Goal: Transaction & Acquisition: Purchase product/service

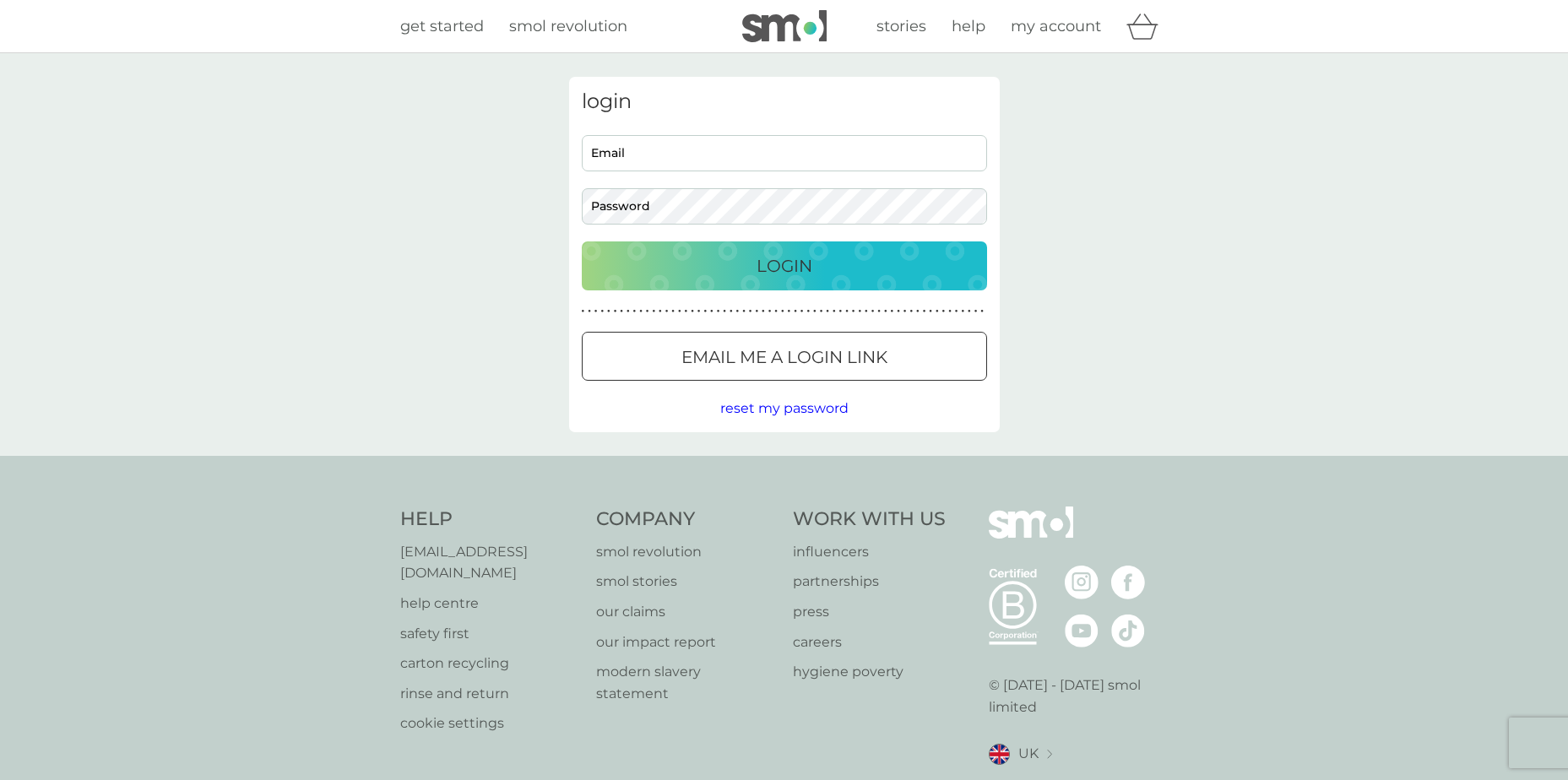
click at [663, 145] on input "Email" at bounding box center [785, 153] width 405 height 36
type input "[PERSON_NAME][EMAIL_ADDRESS][DOMAIN_NAME]"
click at [582, 242] on button "Login" at bounding box center [785, 266] width 405 height 49
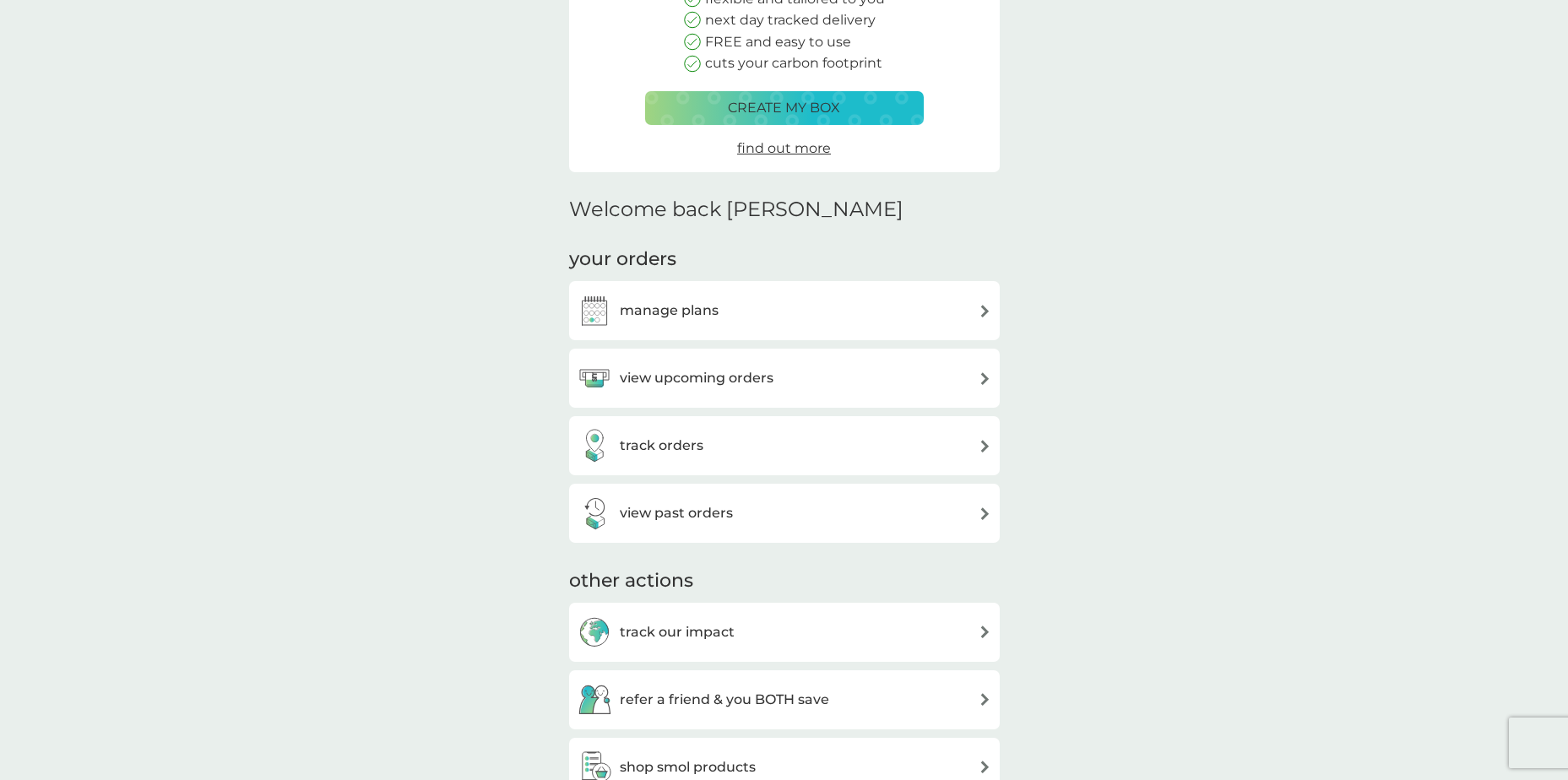
scroll to position [253, 0]
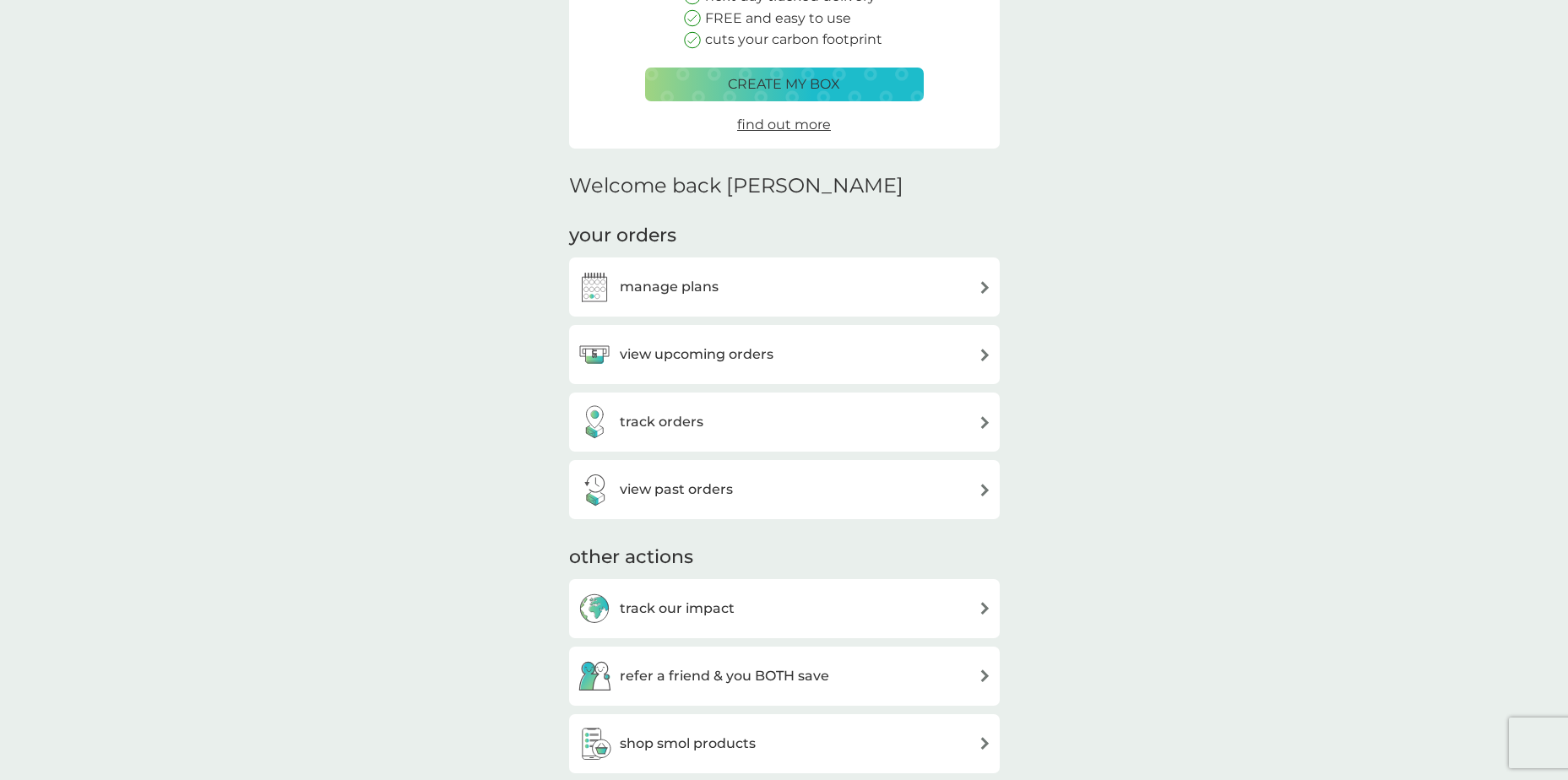
click at [655, 357] on h3 "view upcoming orders" at bounding box center [696, 355] width 154 height 22
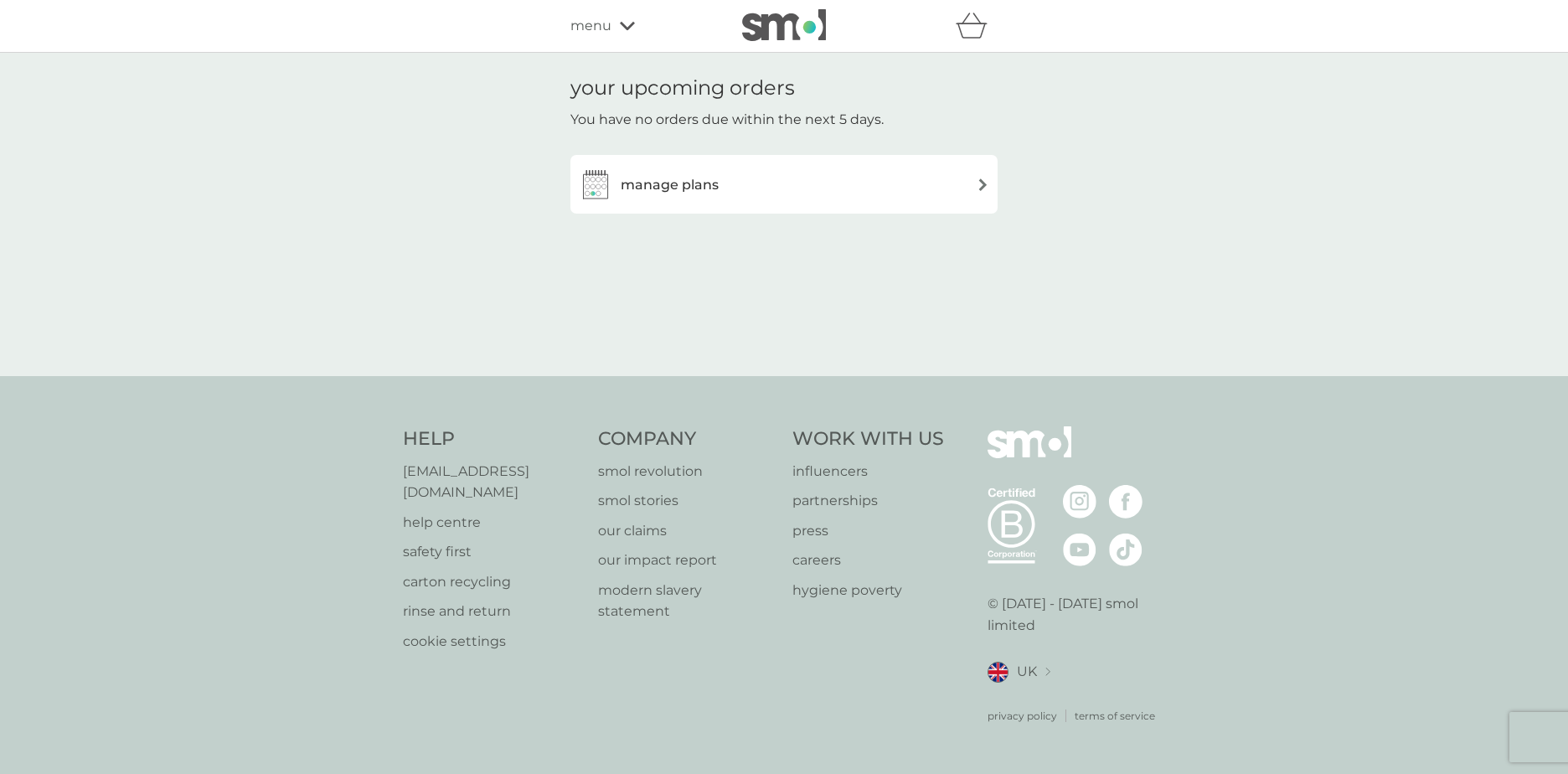
click at [685, 184] on h3 "manage plans" at bounding box center [669, 185] width 98 height 22
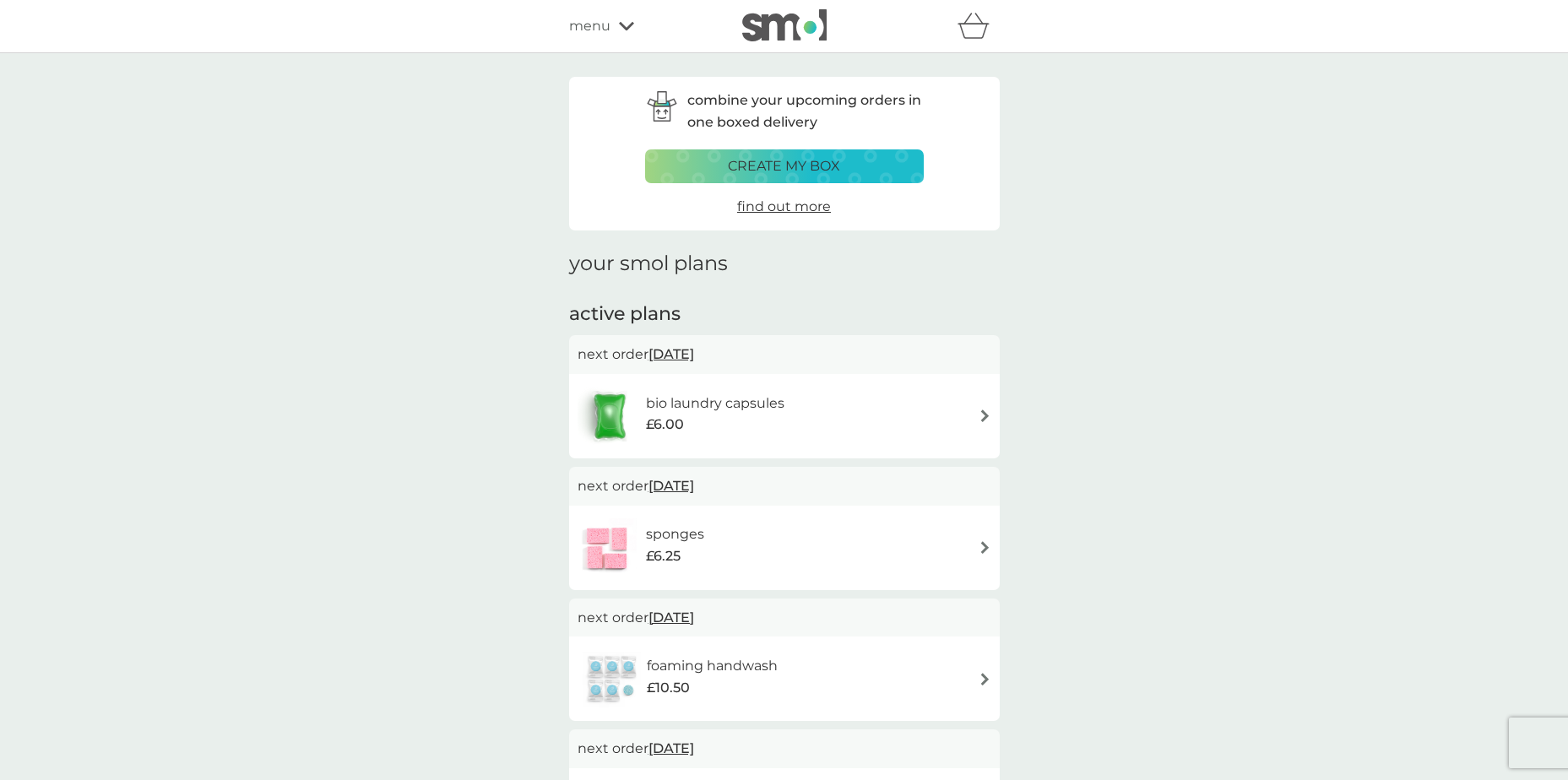
click at [597, 26] on span "menu" at bounding box center [589, 26] width 41 height 22
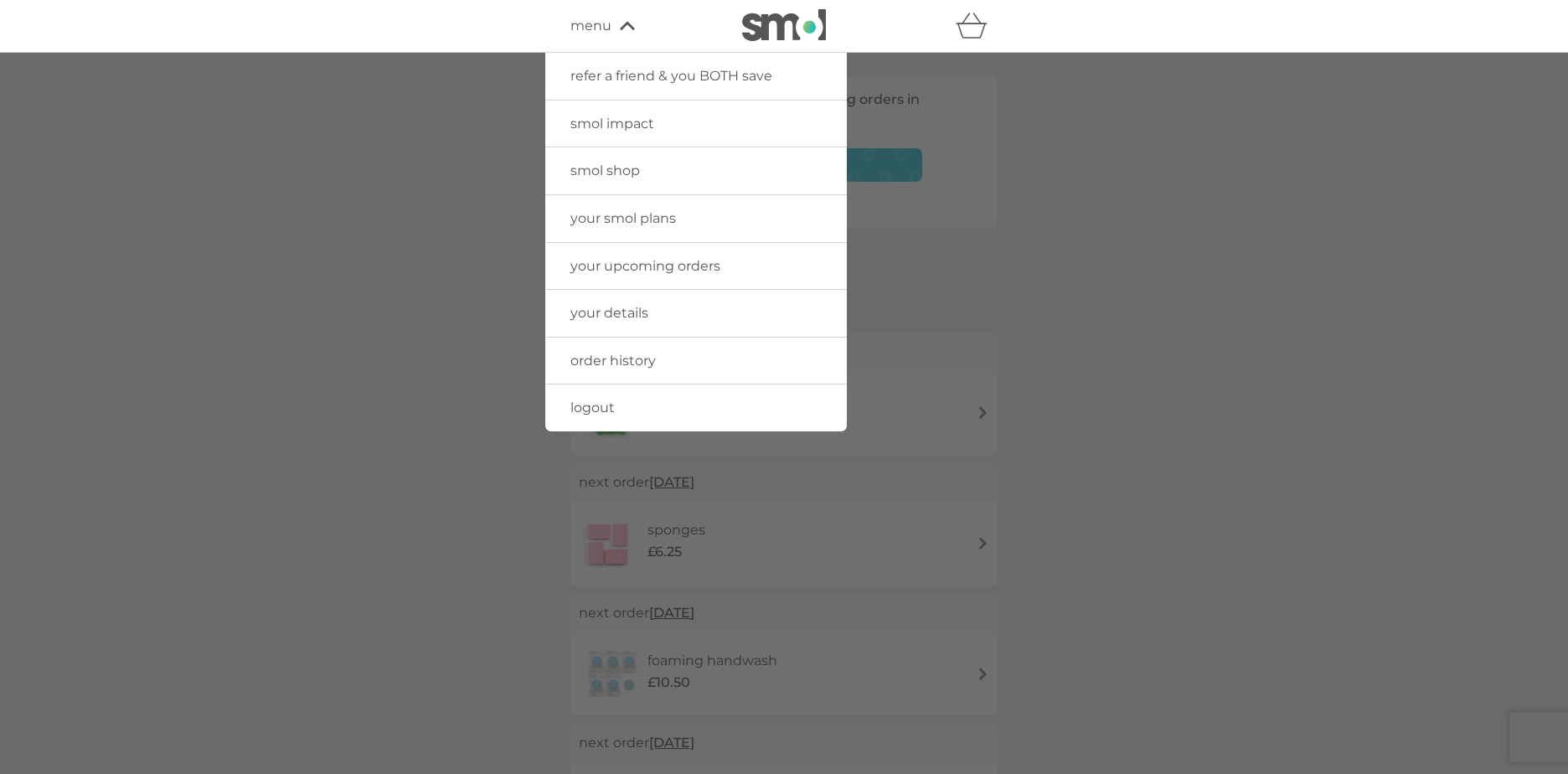
click at [614, 170] on span "smol shop" at bounding box center [605, 170] width 69 height 16
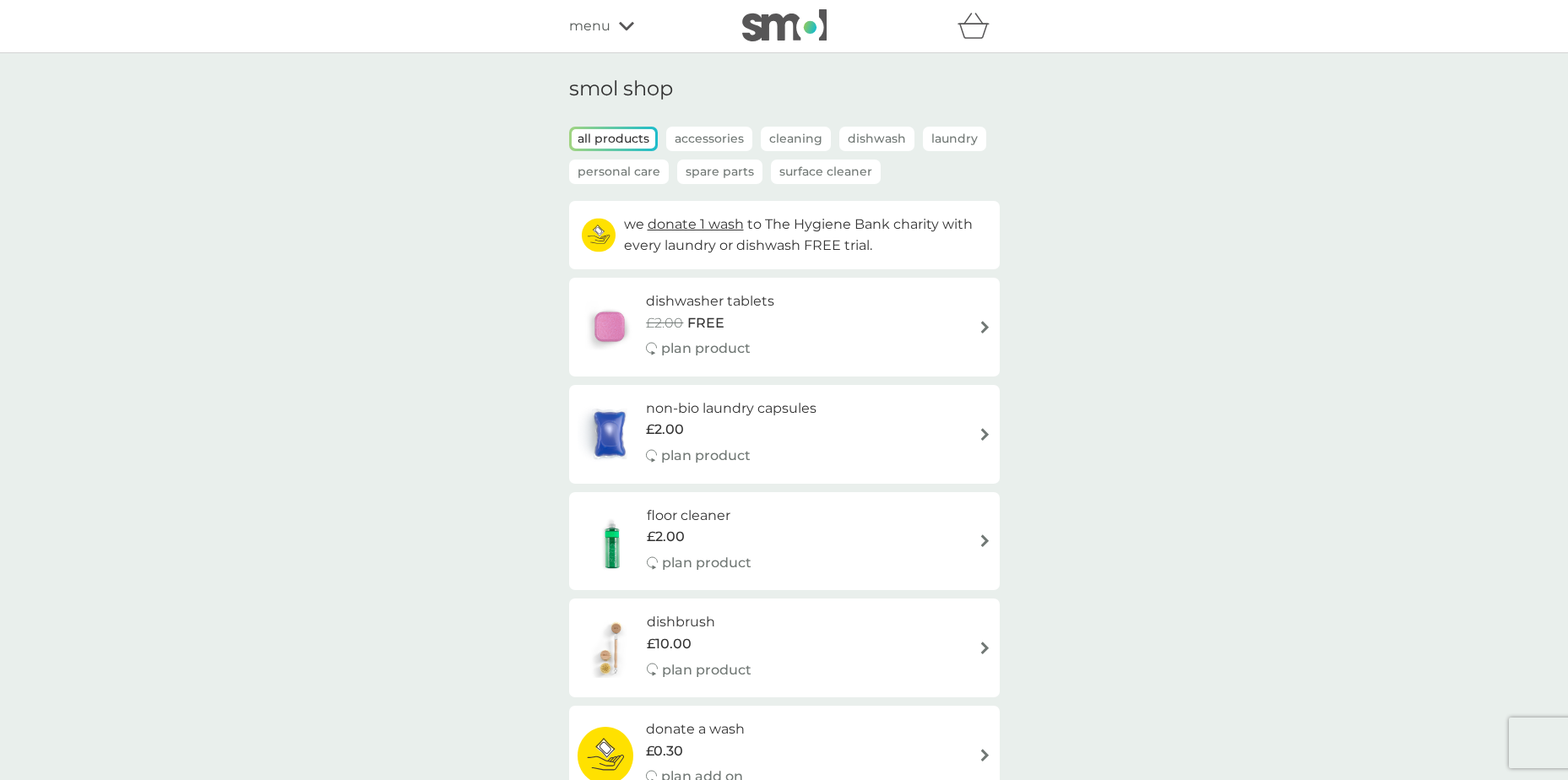
click at [702, 139] on p "Accessories" at bounding box center [709, 140] width 86 height 25
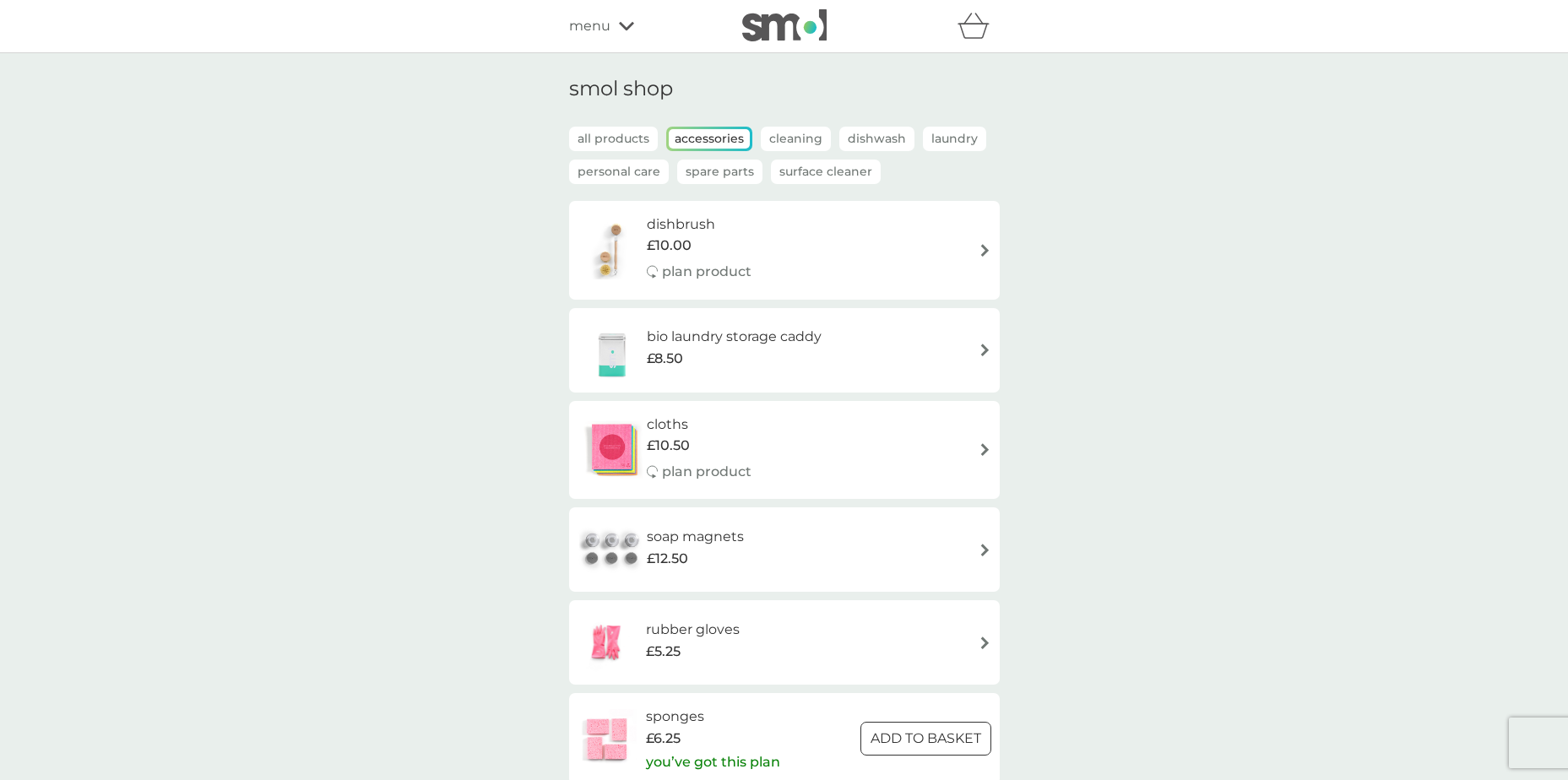
click at [705, 219] on h6 "dishbrush" at bounding box center [700, 224] width 105 height 22
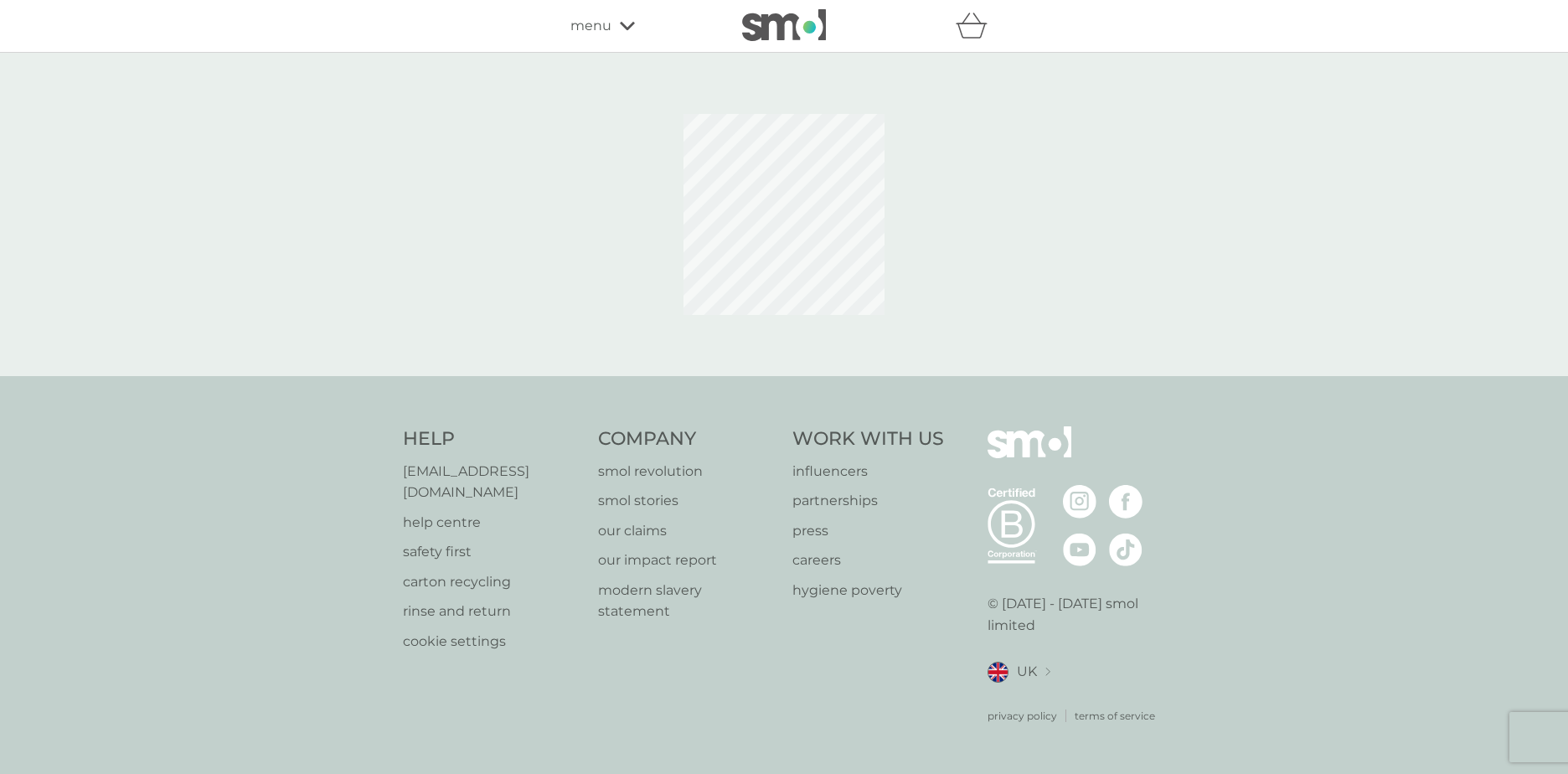
select select "245"
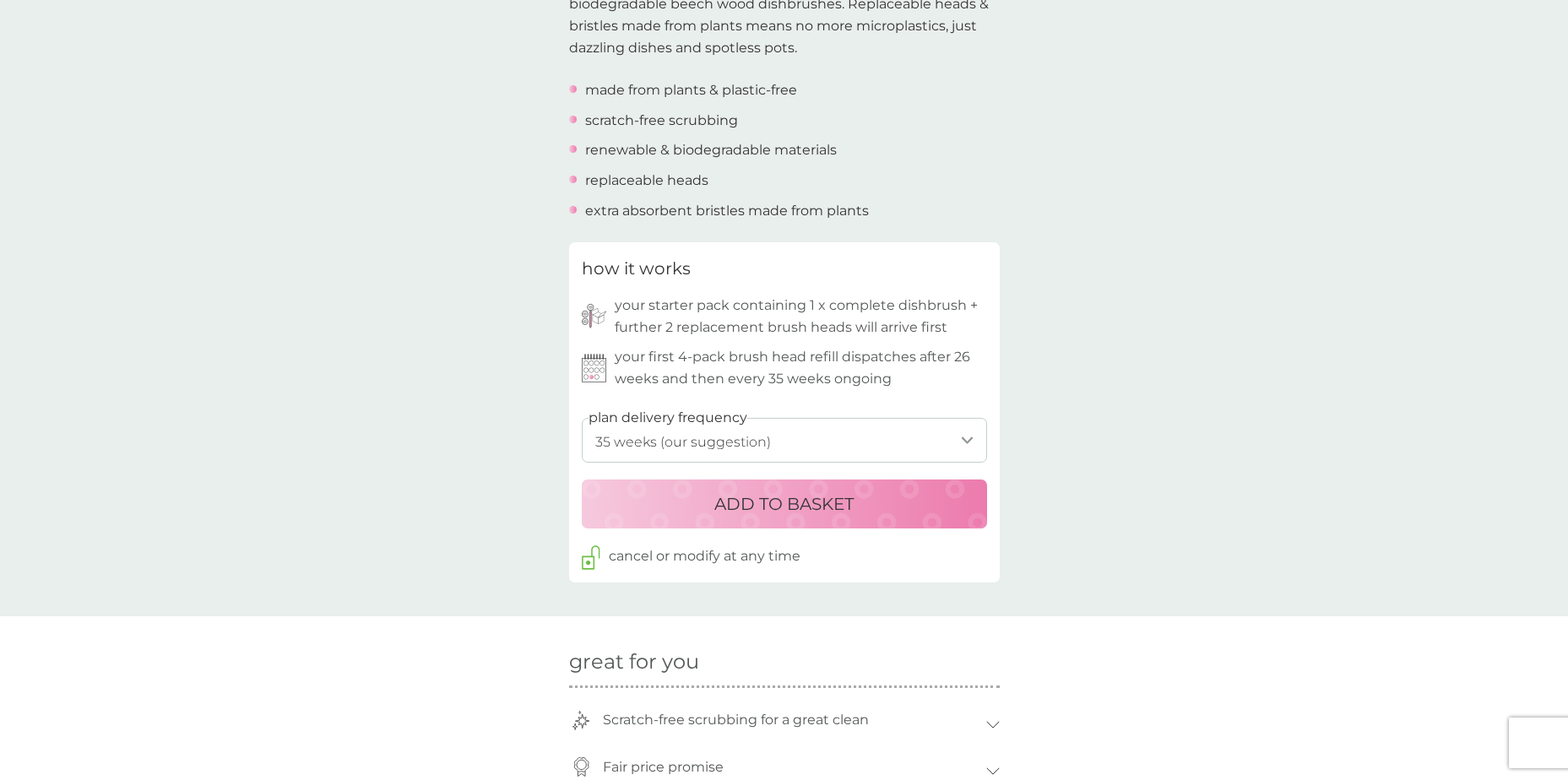
scroll to position [591, 0]
click at [972, 441] on select "1 week 2 weeks 3 weeks 4 weeks 5 weeks 6 weeks 7 weeks 8 weeks 9 weeks 10 weeks…" at bounding box center [785, 439] width 405 height 45
click at [582, 417] on select "1 week 2 weeks 3 weeks 4 weeks 5 weeks 6 weeks 7 weeks 8 weeks 9 weeks 10 weeks…" at bounding box center [785, 439] width 405 height 45
click at [778, 495] on p "ADD TO BASKET" at bounding box center [784, 502] width 140 height 27
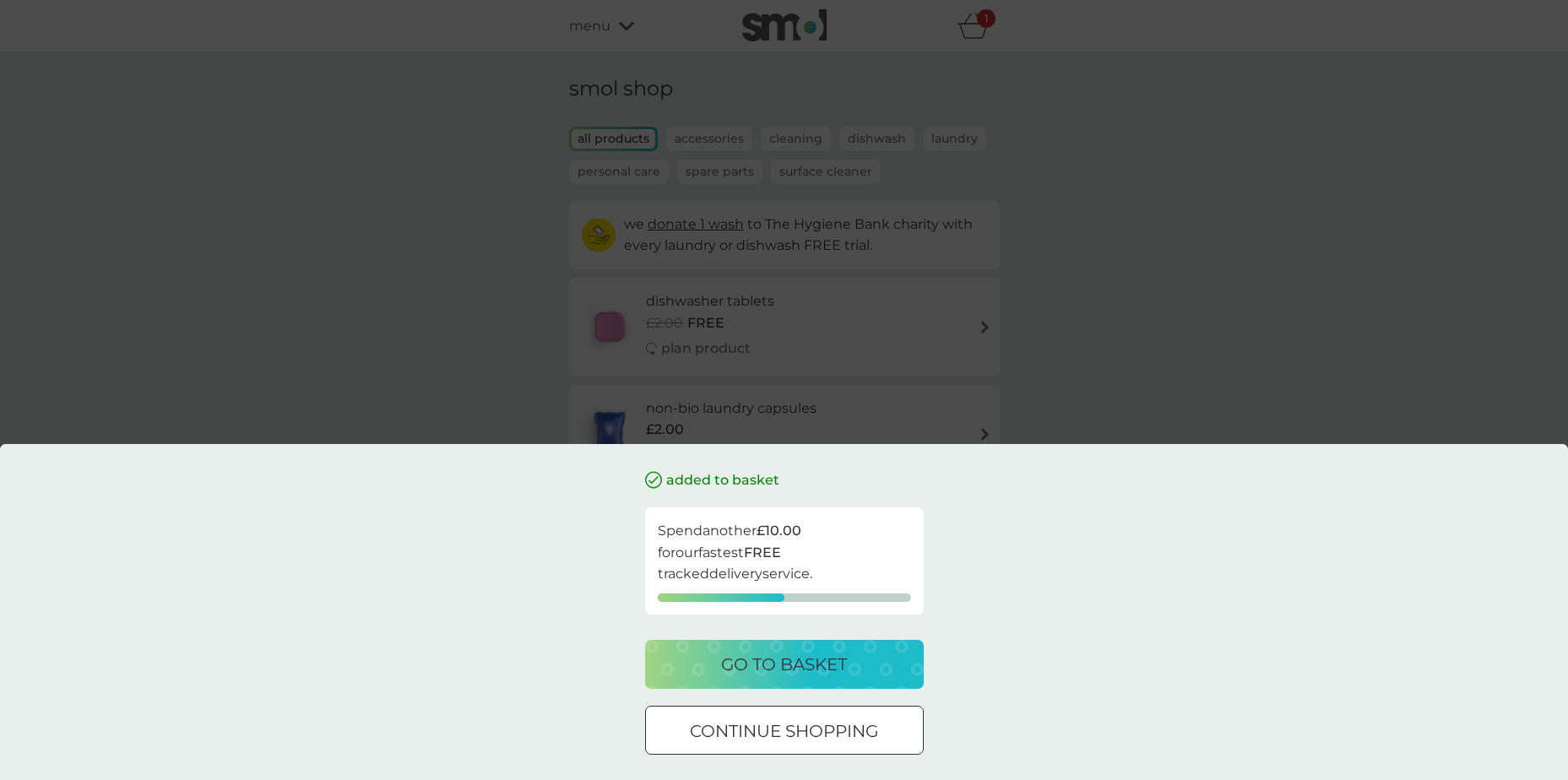
click at [766, 662] on p "go to basket" at bounding box center [784, 664] width 126 height 27
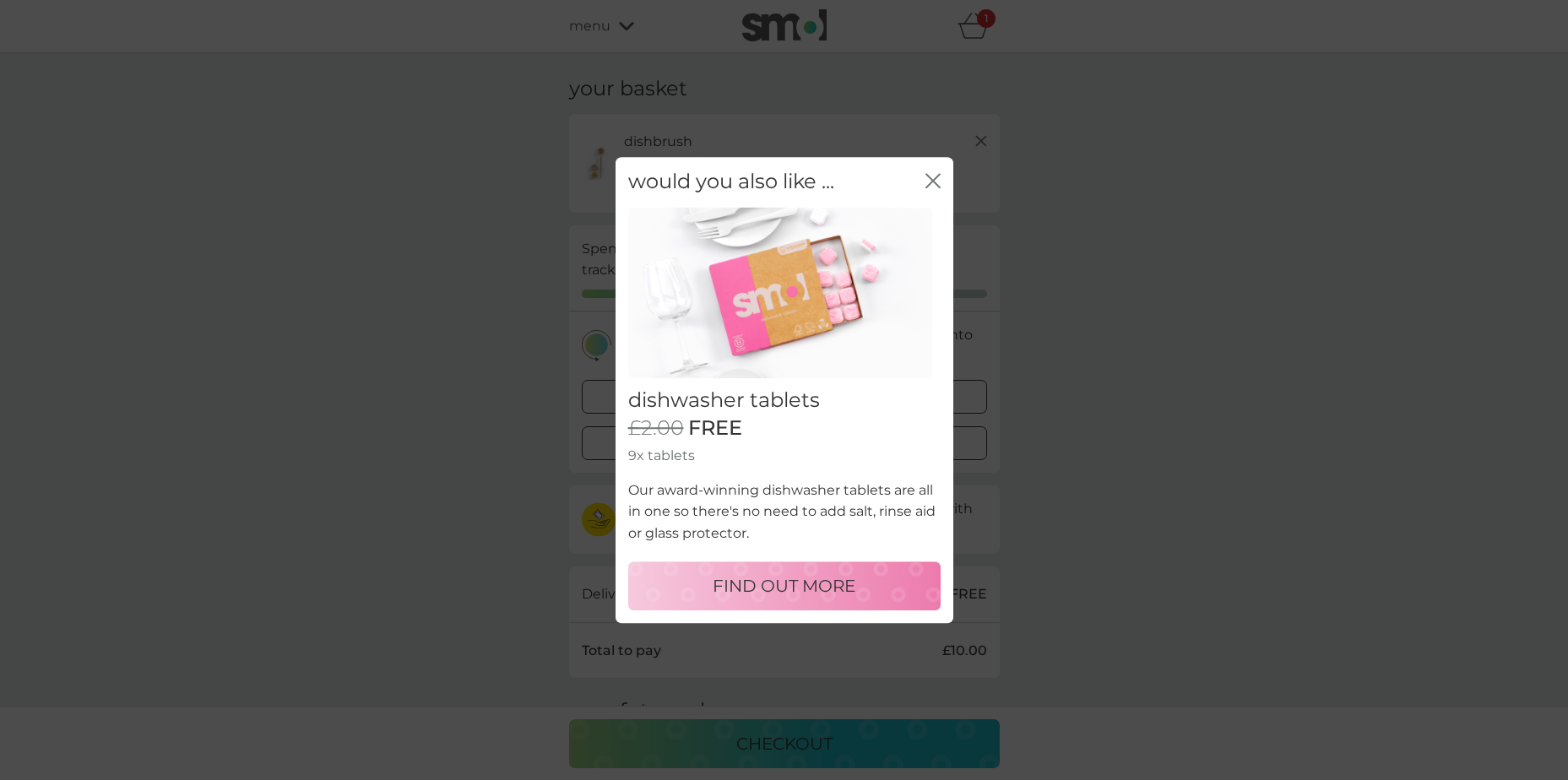
click at [931, 184] on icon "close" at bounding box center [933, 181] width 15 height 15
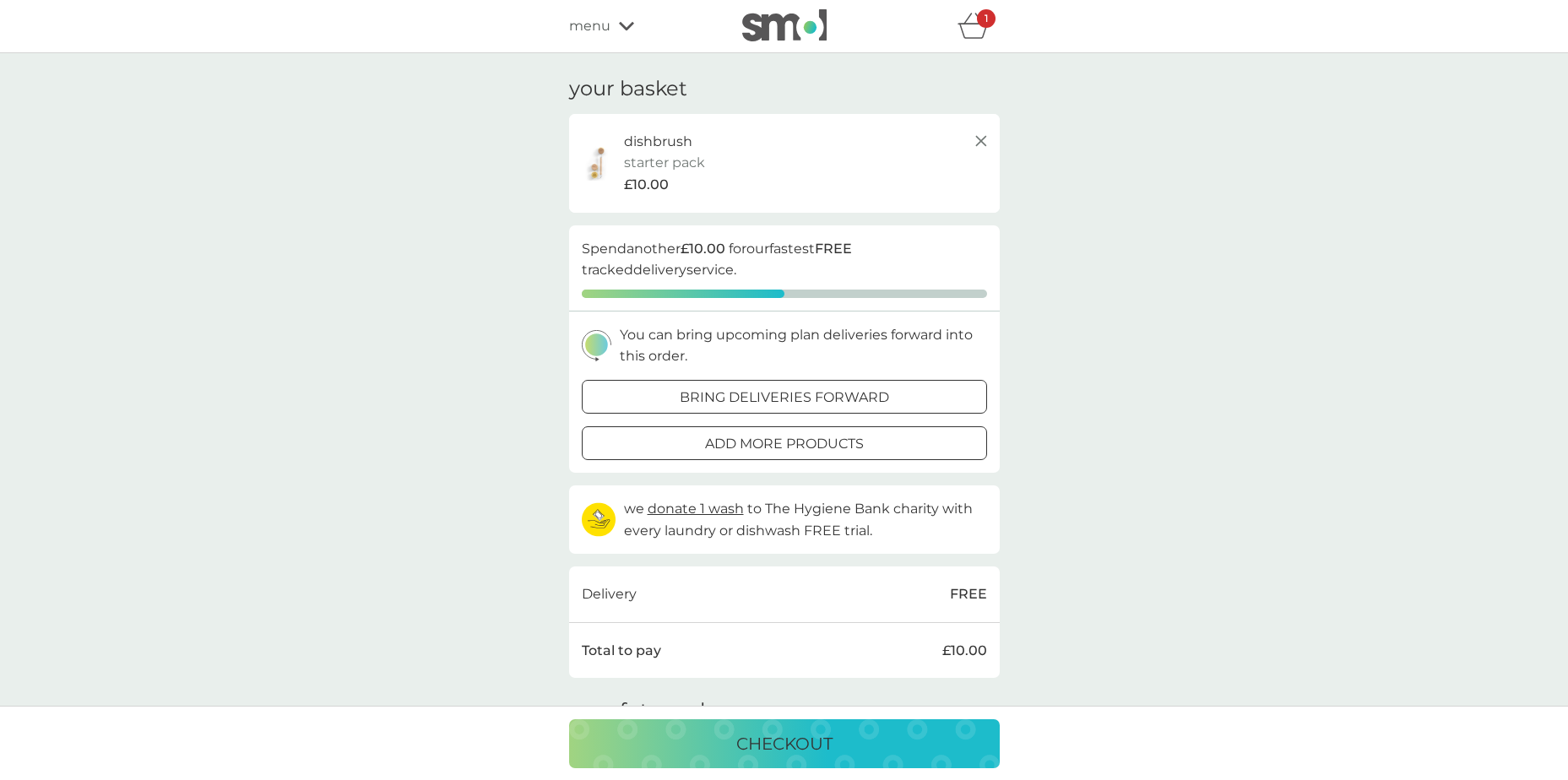
click at [621, 26] on icon at bounding box center [627, 26] width 15 height 9
